Goal: Communication & Community: Answer question/provide support

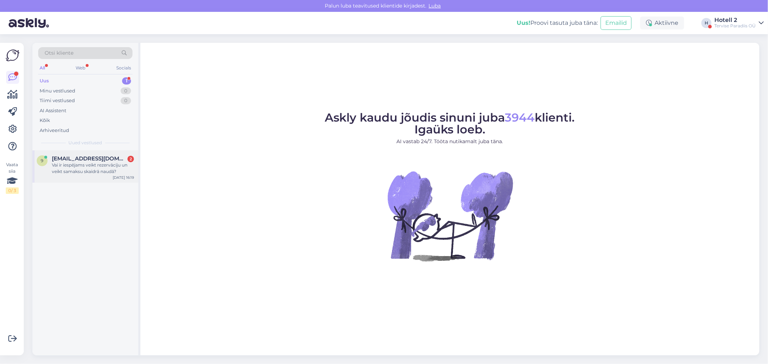
click at [88, 166] on div "Vai ir iespējams veikt rezervāciju un veikt samaksu skaidrā naudā?" at bounding box center [93, 168] width 82 height 13
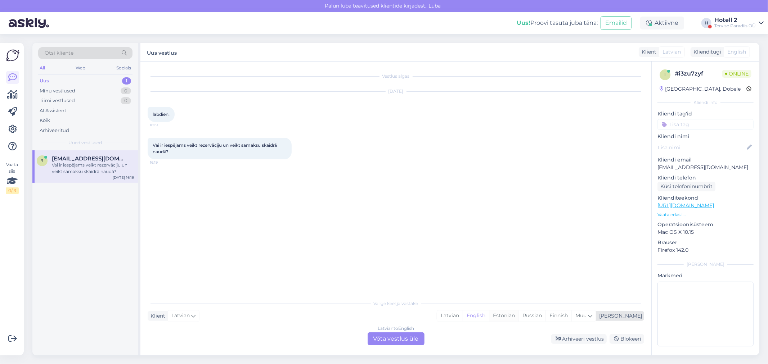
click at [518, 313] on div "Estonian" at bounding box center [504, 316] width 30 height 11
click at [387, 340] on div "Latvian to Estonian Võta vestlus üle" at bounding box center [395, 339] width 57 height 13
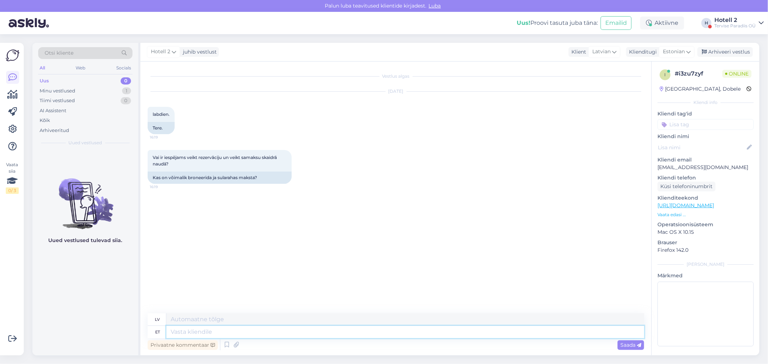
click at [235, 332] on textarea at bounding box center [405, 332] width 478 height 12
type textarea "Tere"
type textarea "Sveiki"
type textarea "Tere!"
type textarea "Sveiki!"
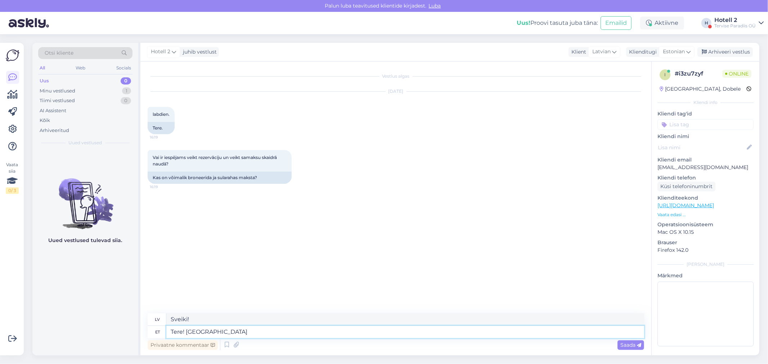
type textarea "Tere! Jah"
type textarea "Sveiki! Jā"
type textarea "Tere! Jah on"
type textarea "Sveiki! Jā, tā ir!"
type textarea "Tere! Jah on ku"
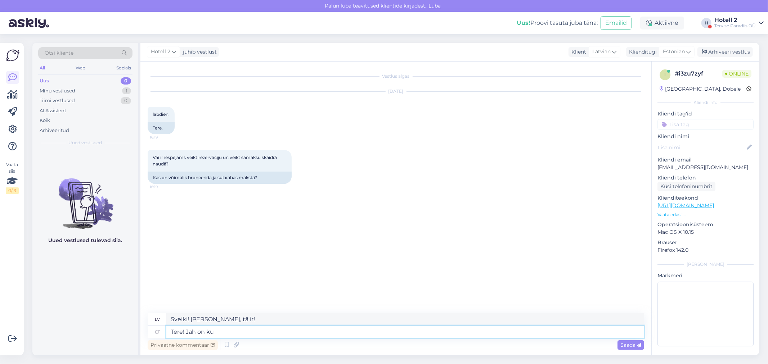
type textarea "Sveiki! Jā, tas ir vanags."
type textarea "Tere! Jah on küll"
type textarea "Sveiki! [PERSON_NAME], tā ir."
type textarea "Tere! Jah on [PERSON_NAME]."
click at [641, 348] on div "Saada" at bounding box center [630, 345] width 27 height 10
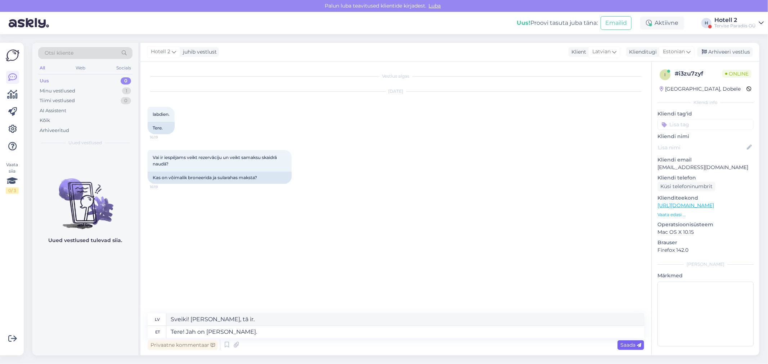
click at [626, 343] on span "Saada" at bounding box center [630, 345] width 21 height 6
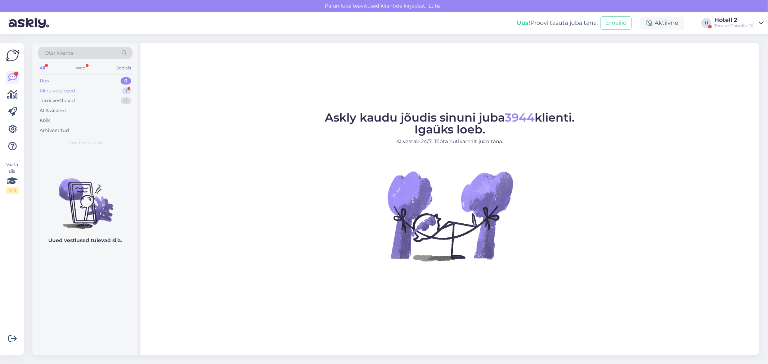
click at [105, 91] on div "Minu vestlused 1" at bounding box center [85, 91] width 94 height 10
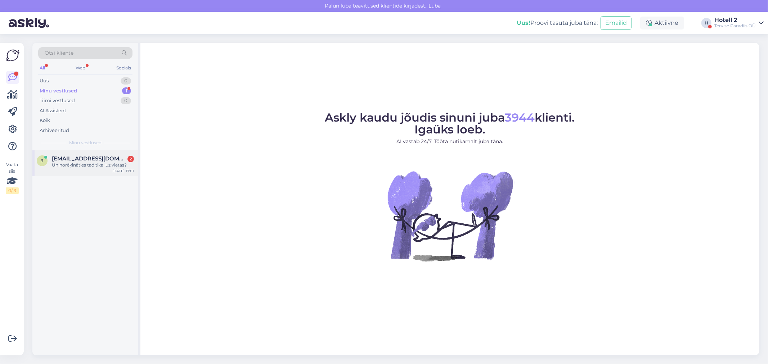
click at [101, 158] on span "[EMAIL_ADDRESS][DOMAIN_NAME]" at bounding box center [89, 158] width 75 height 6
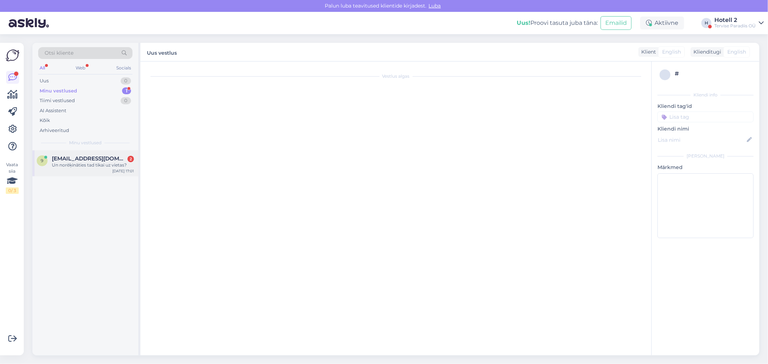
scroll to position [14, 0]
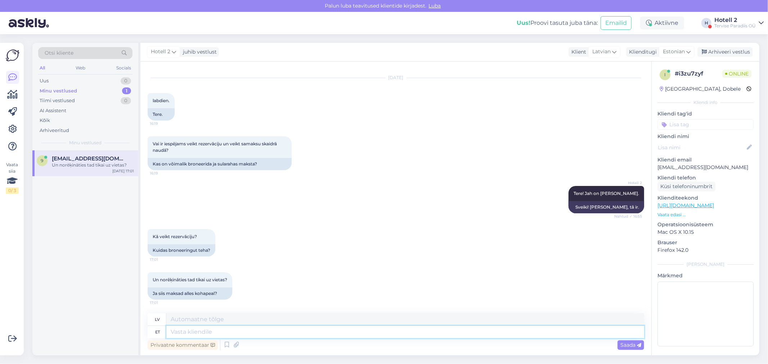
click at [185, 329] on textarea at bounding box center [405, 332] width 478 height 12
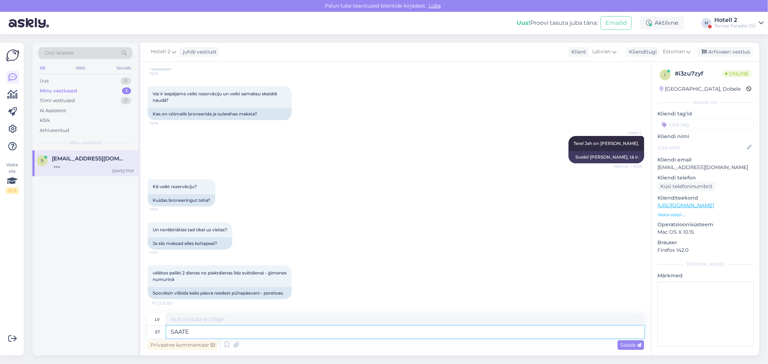
type textarea "SAATE B"
type textarea "JŪS DARĪSIET"
type textarea "SAATE BRONEERI"
type textarea "JŪS VARAT REZERVĒT IZrādi"
type textarea "S"
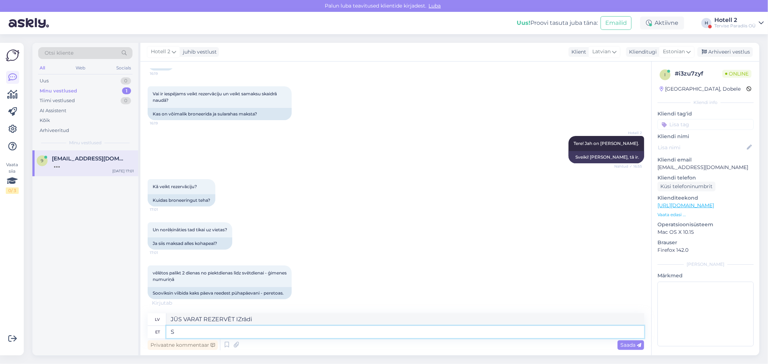
type textarea "JŪS VARAT"
type textarea "s"
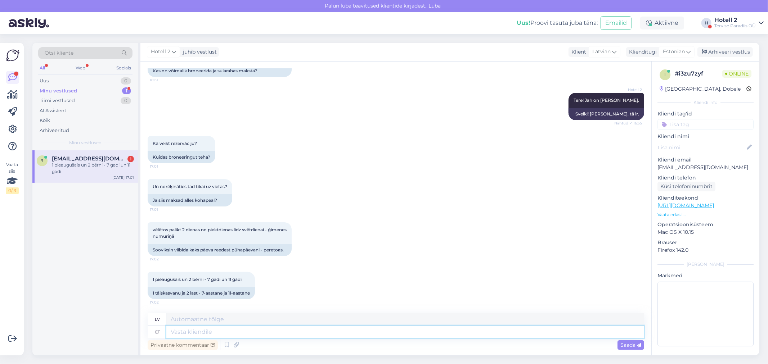
type textarea "s"
type textarea "Sa"
type textarea "S"
type textarea "Saate"
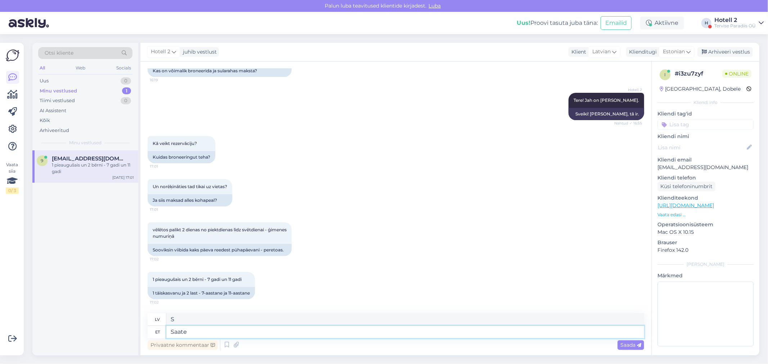
type textarea "Jūs varat"
type textarea "Saate broneeringu t"
type textarea "Saņemt rezervāciju"
type textarea "Saate broneeringu teha"
type textarea "Jūs varat veikt rezervāciju."
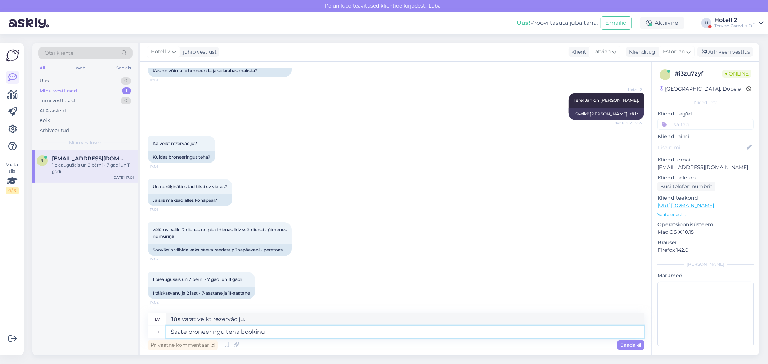
type textarea "Saate broneeringu teha bookinus"
type textarea "Rezervāciju var veikt vietnē bookinus"
type textarea "Saate broneeringu teha bookinus."
type textarea "Rezervāciju var veikt vietnē bookinus."
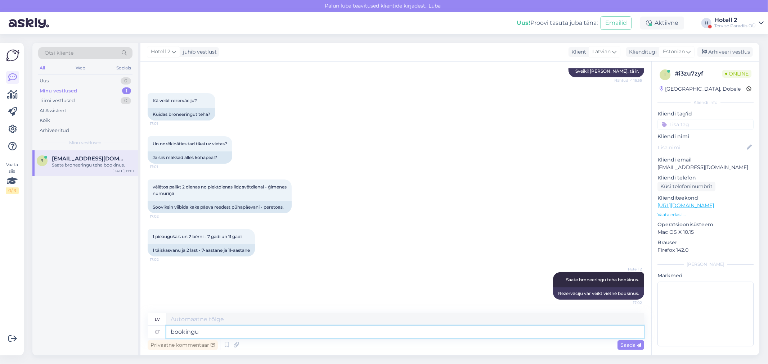
type textarea "bookingus"
type textarea "rezervēšana"
type textarea "bookingus. b"
type textarea "rezervēšana."
type textarea "bookingus. [DOMAIN_NAME]"
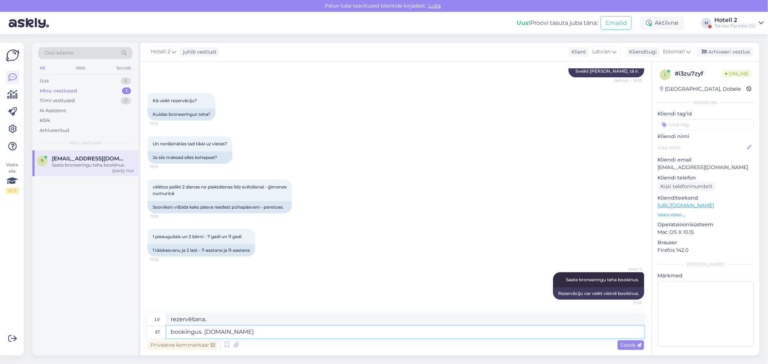
type textarea "[DOMAIN_NAME]"
type textarea "bookingus. [DOMAIN_NAME]"
click at [632, 346] on span "Saada" at bounding box center [630, 345] width 21 height 6
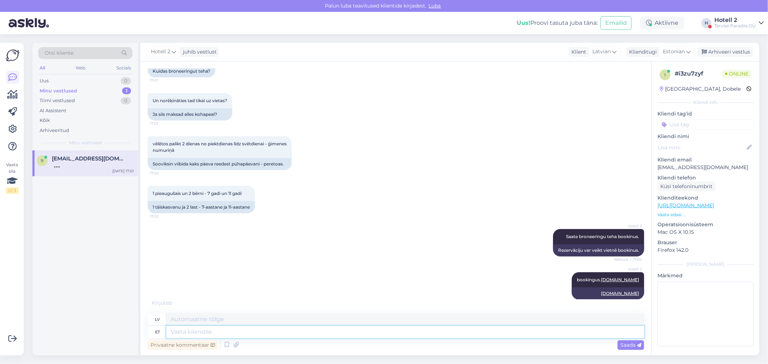
click at [236, 334] on textarea at bounding box center [405, 332] width 478 height 12
type textarea "koha"
type textarea "vieta"
type textarea "kohapeal"
type textarea "uz vietas"
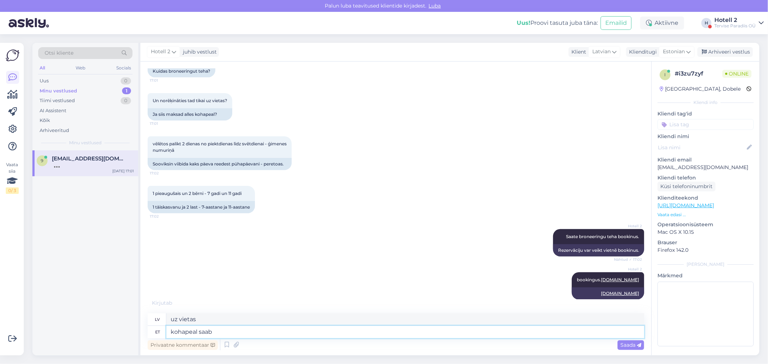
type textarea "kohapeal saab s"
type textarea "var saņemt uz vietas"
type textarea "kohapeal saab siis"
type textarea "uz [PERSON_NAME]"
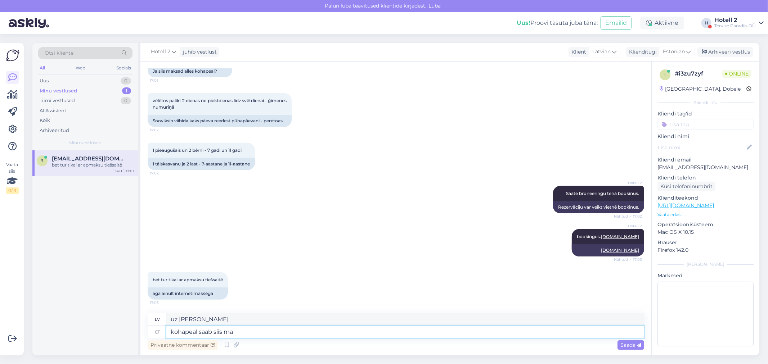
type textarea "kohapeal saab siis mal"
type textarea "jūs to varat saņemt uz vietas"
type textarea "kohapeal"
type textarea "tad to var dabūt uz vietas"
type textarea "kohap"
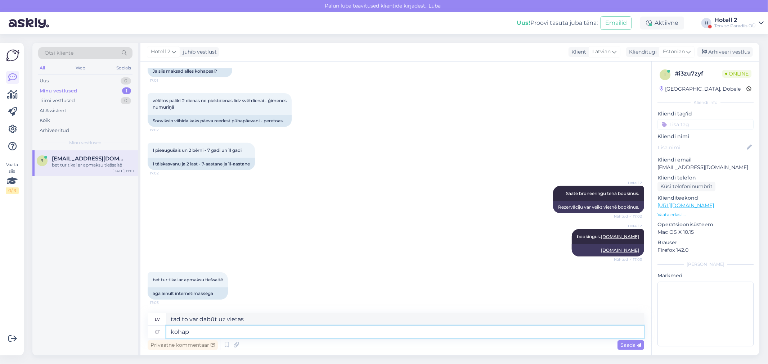
type textarea "uz vietas"
type textarea "koha"
type textarea "var saņemt uz vietas"
type textarea "k"
type textarea "Proovige"
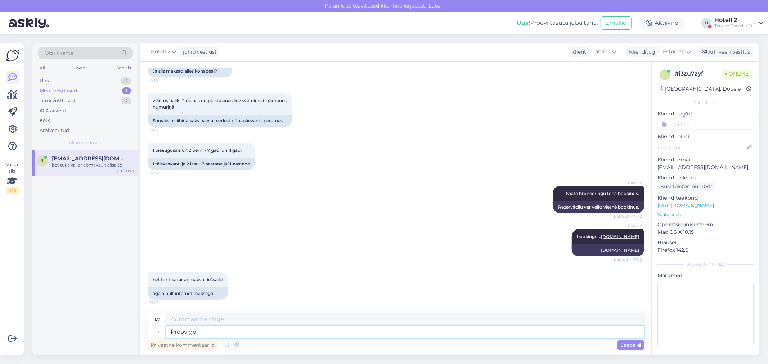
type textarea "Izmēģiniet"
type textarea "Proovige hookusbookus."
type textarea "Izmēģiniet hookusbookus"
type textarea "Proovige [DOMAIN_NAME]"
type textarea "Izmēģiniet [DOMAIN_NAME]"
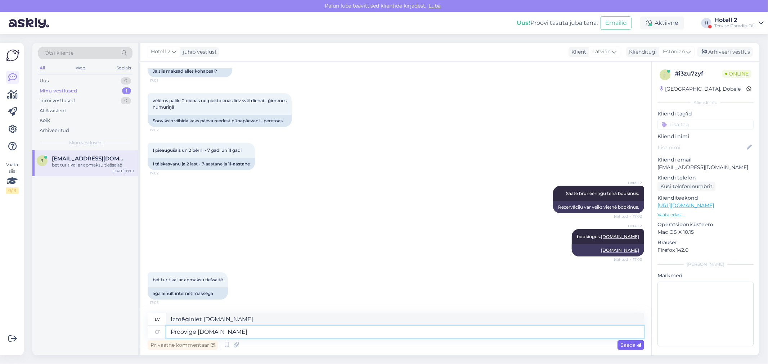
type textarea "Proovige [DOMAIN_NAME]"
click at [638, 346] on icon at bounding box center [639, 345] width 4 height 4
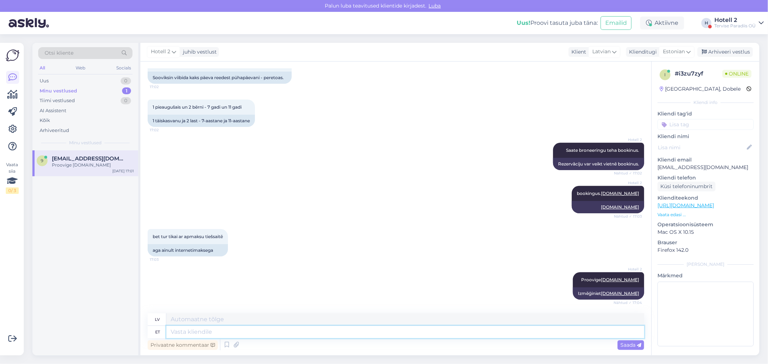
click at [189, 332] on textarea at bounding box center [405, 332] width 478 height 12
type textarea "P"
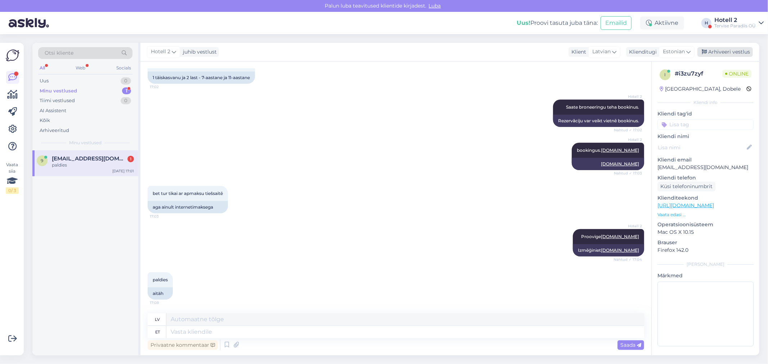
click at [731, 54] on div "Arhiveeri vestlus" at bounding box center [724, 52] width 55 height 10
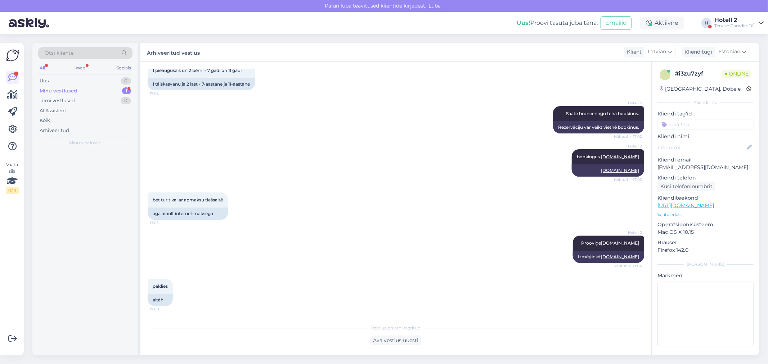
scroll to position [315, 0]
